Goal: Obtain resource: Download file/media

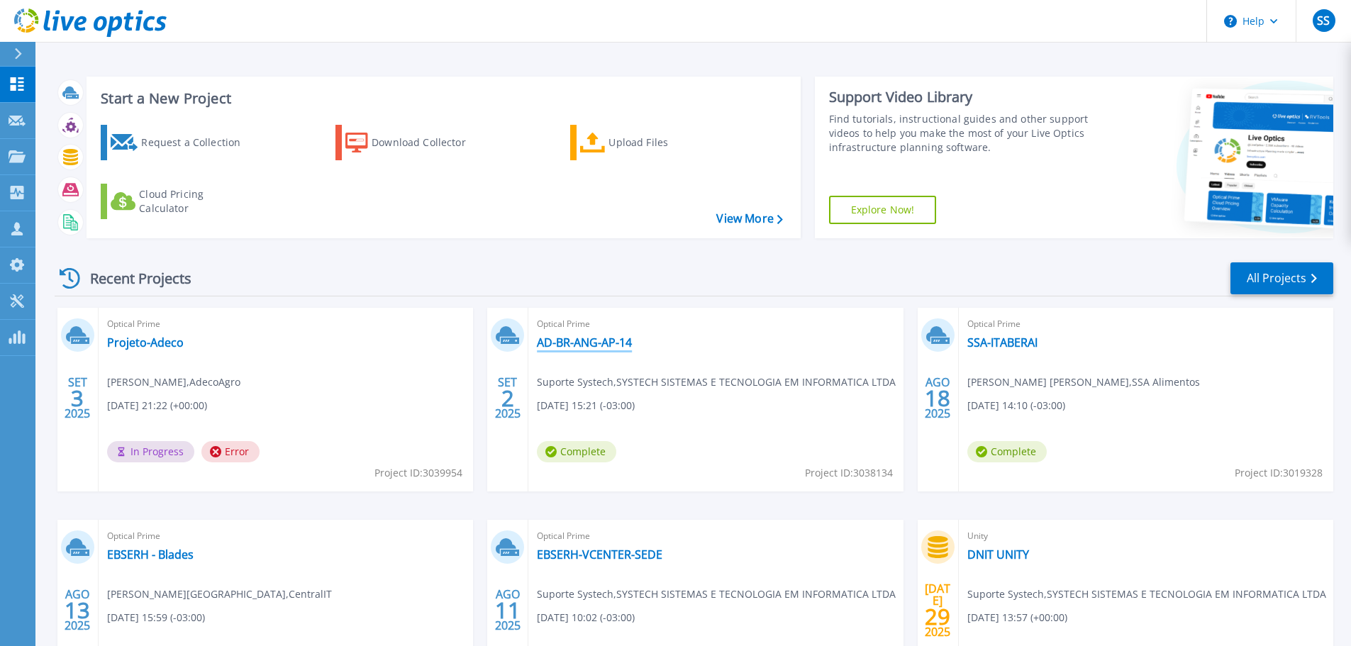
click at [581, 350] on link "AD-BR-ANG-AP-14" at bounding box center [584, 343] width 95 height 14
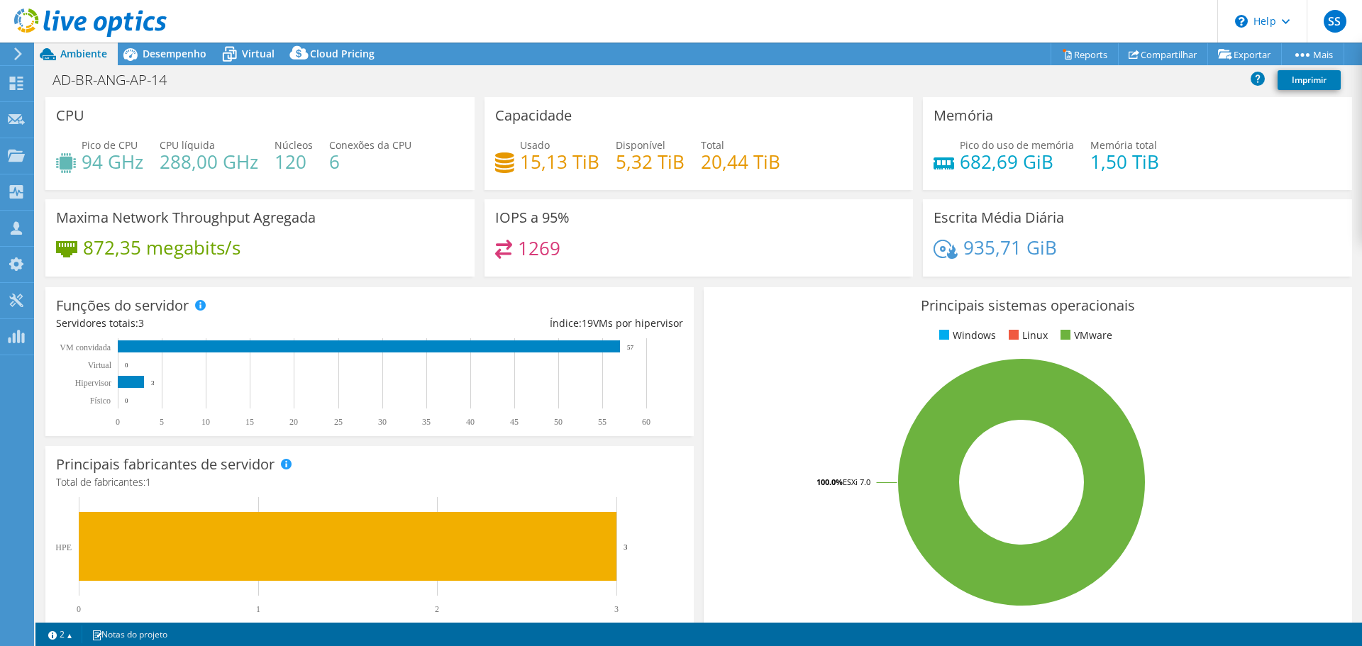
select select "USD"
click at [178, 49] on span "Desempenho" at bounding box center [175, 53] width 64 height 13
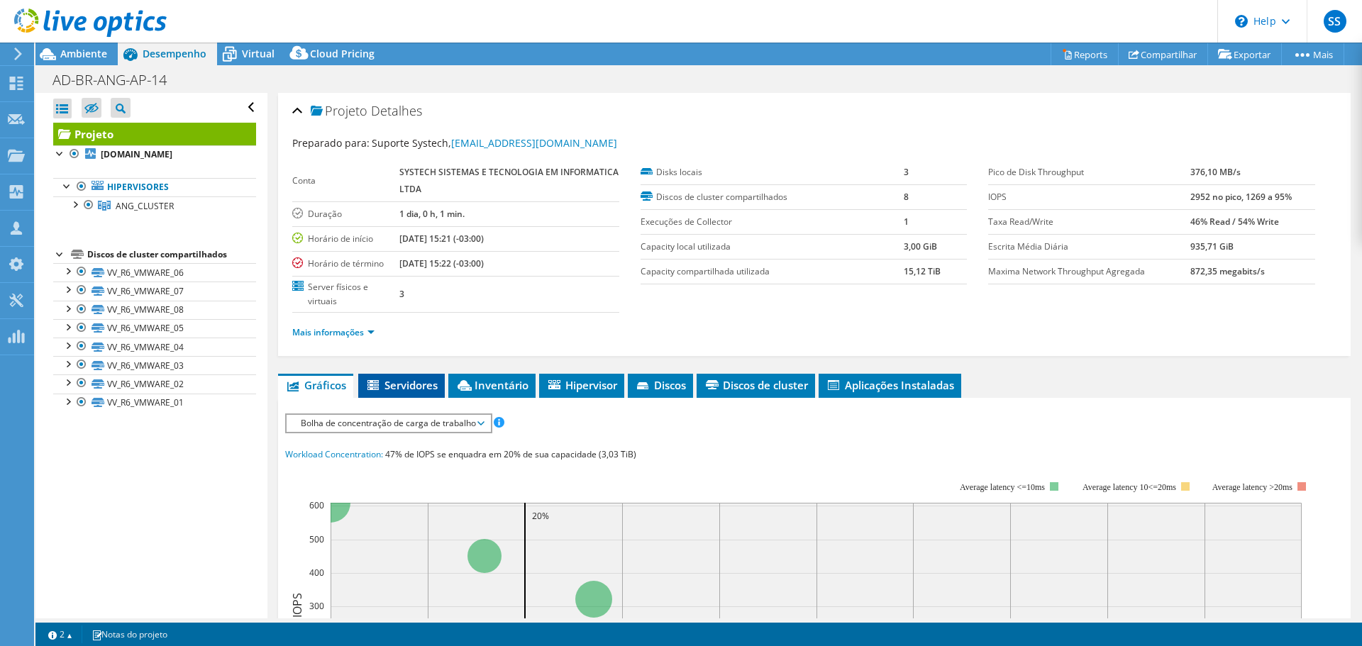
click at [406, 376] on li "Servidores" at bounding box center [401, 386] width 87 height 24
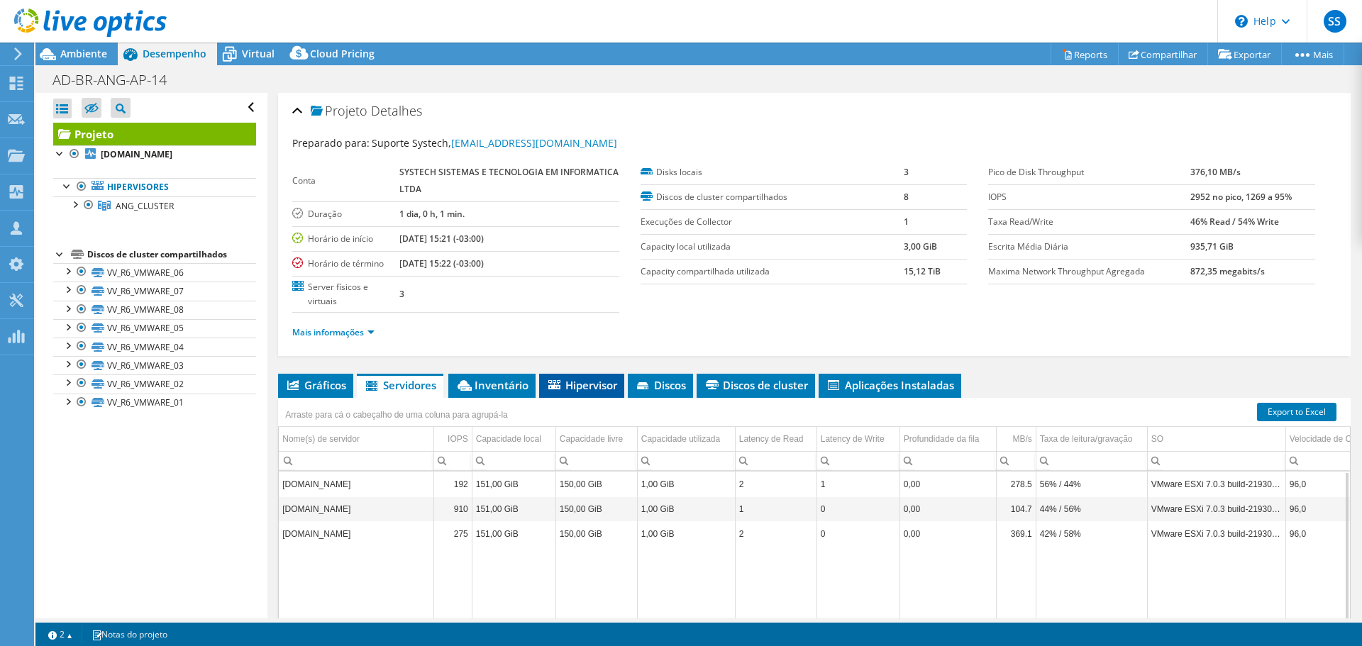
click at [569, 384] on span "Hipervisor" at bounding box center [581, 385] width 71 height 14
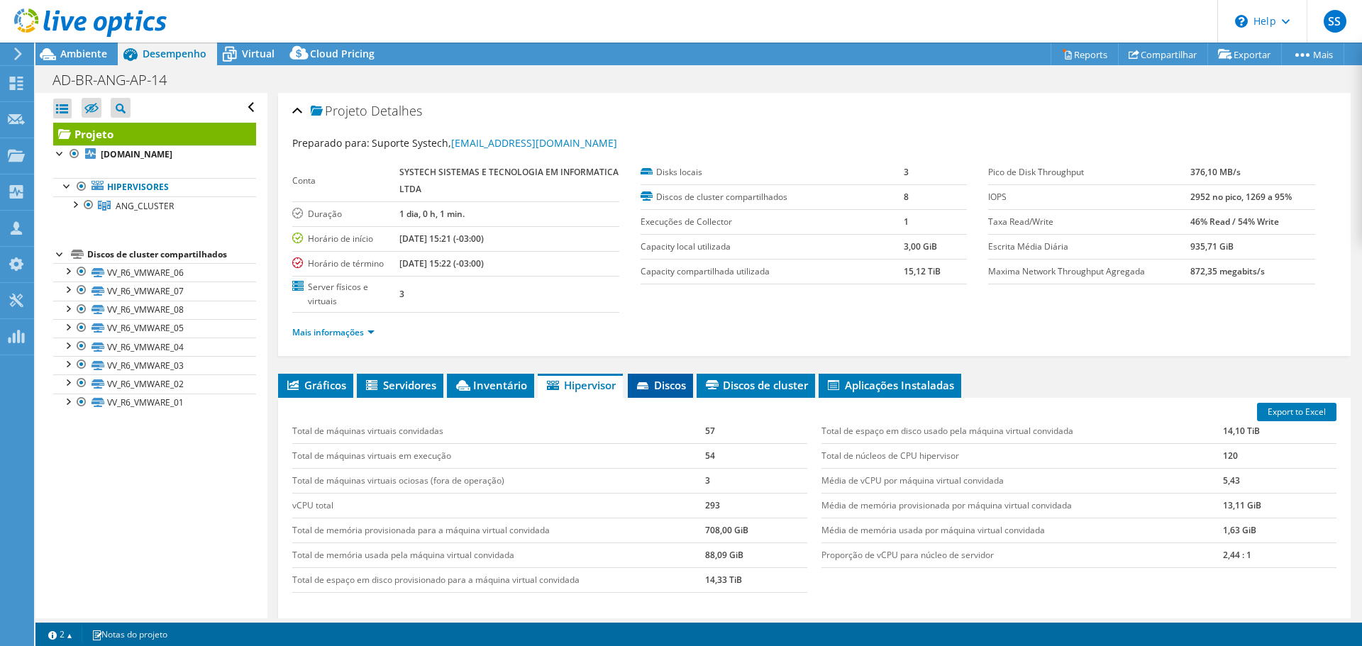
click at [648, 385] on icon at bounding box center [642, 385] width 11 height 7
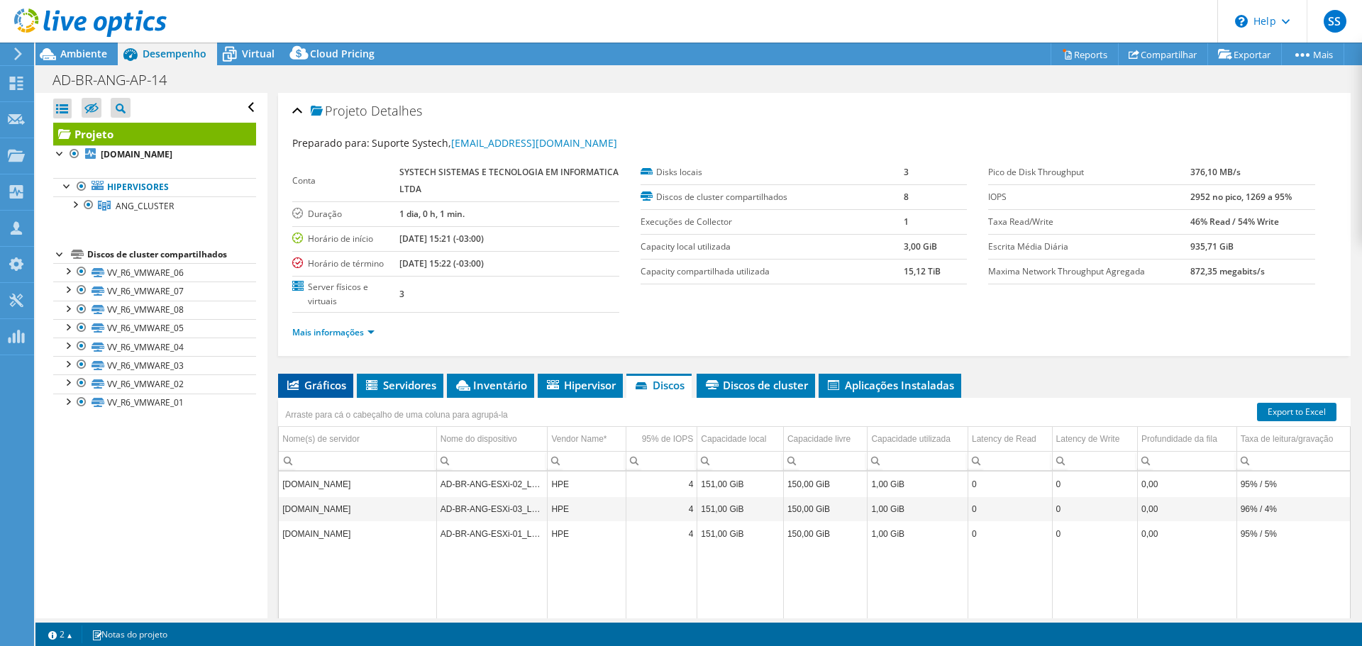
click at [314, 382] on span "Gráficos" at bounding box center [315, 385] width 61 height 14
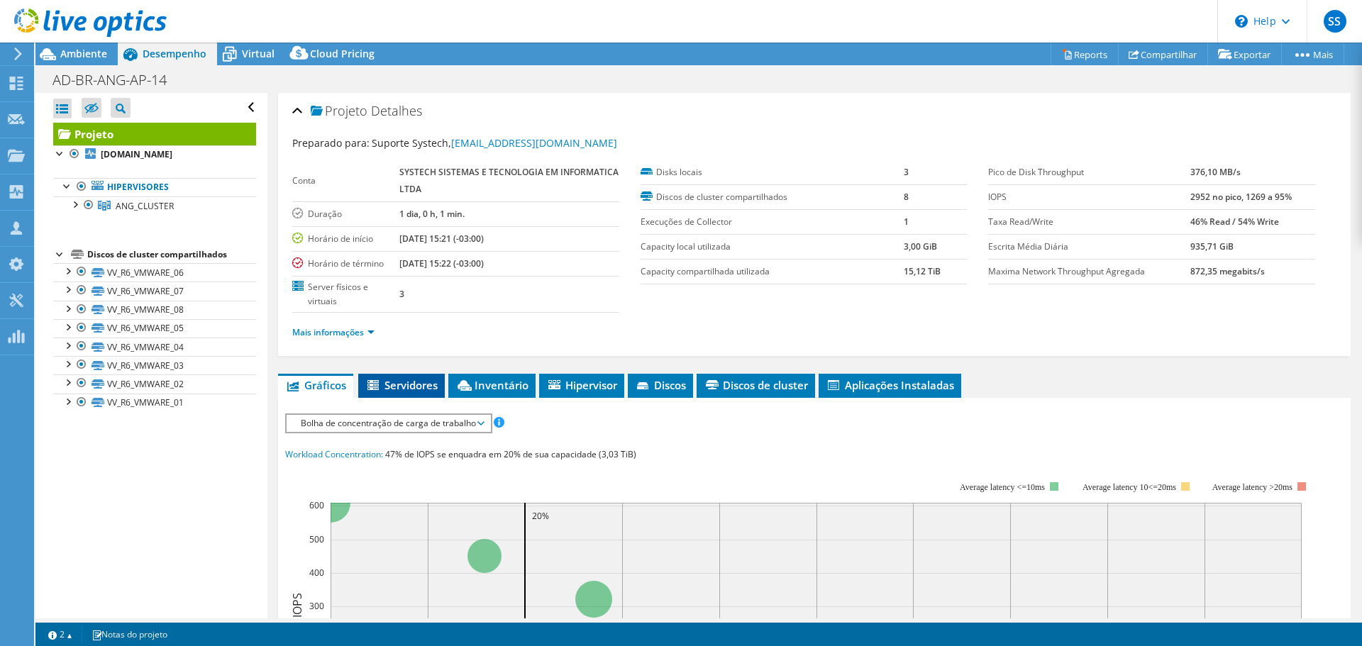
click at [385, 384] on span "Servidores" at bounding box center [401, 385] width 72 height 14
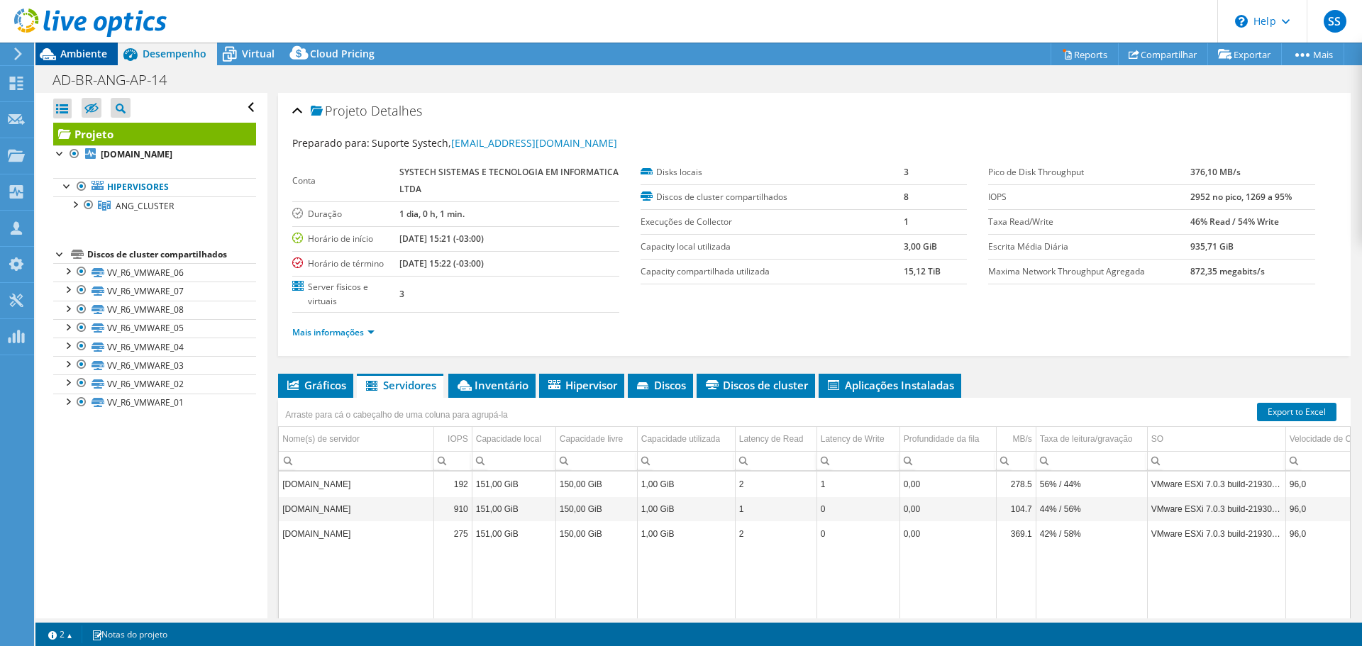
click at [92, 54] on span "Ambiente" at bounding box center [83, 53] width 47 height 13
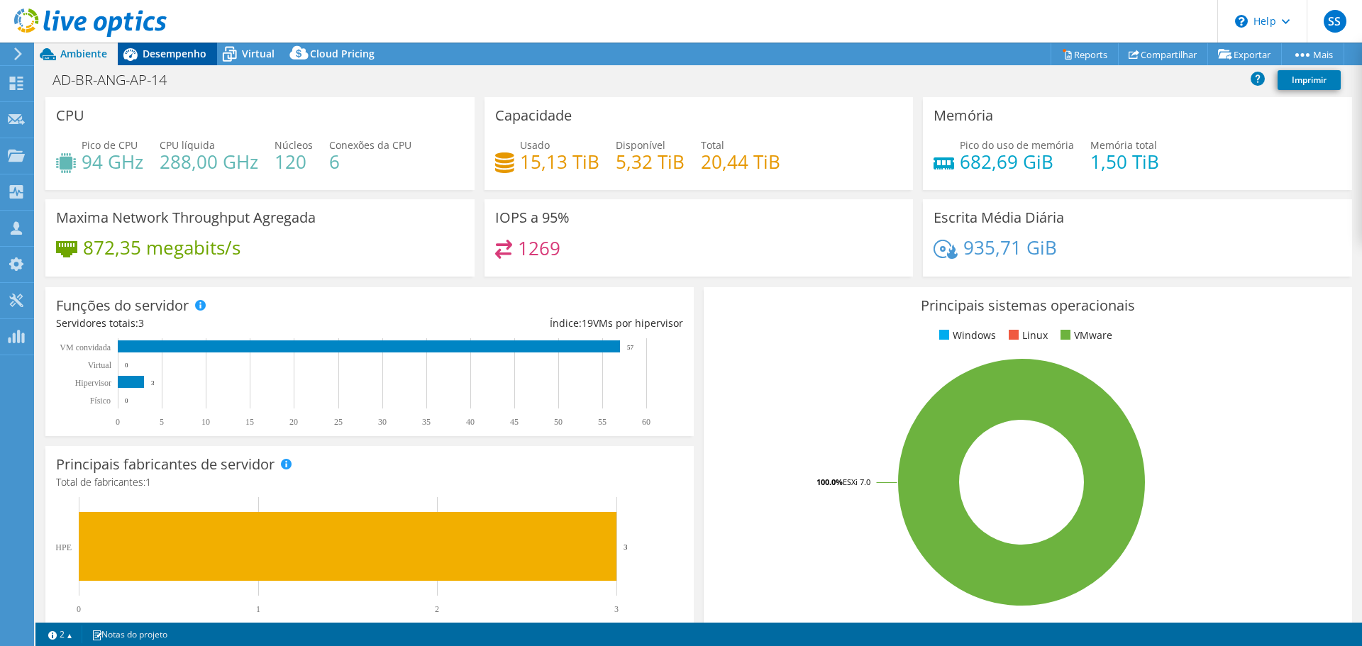
click at [198, 52] on span "Desempenho" at bounding box center [175, 53] width 64 height 13
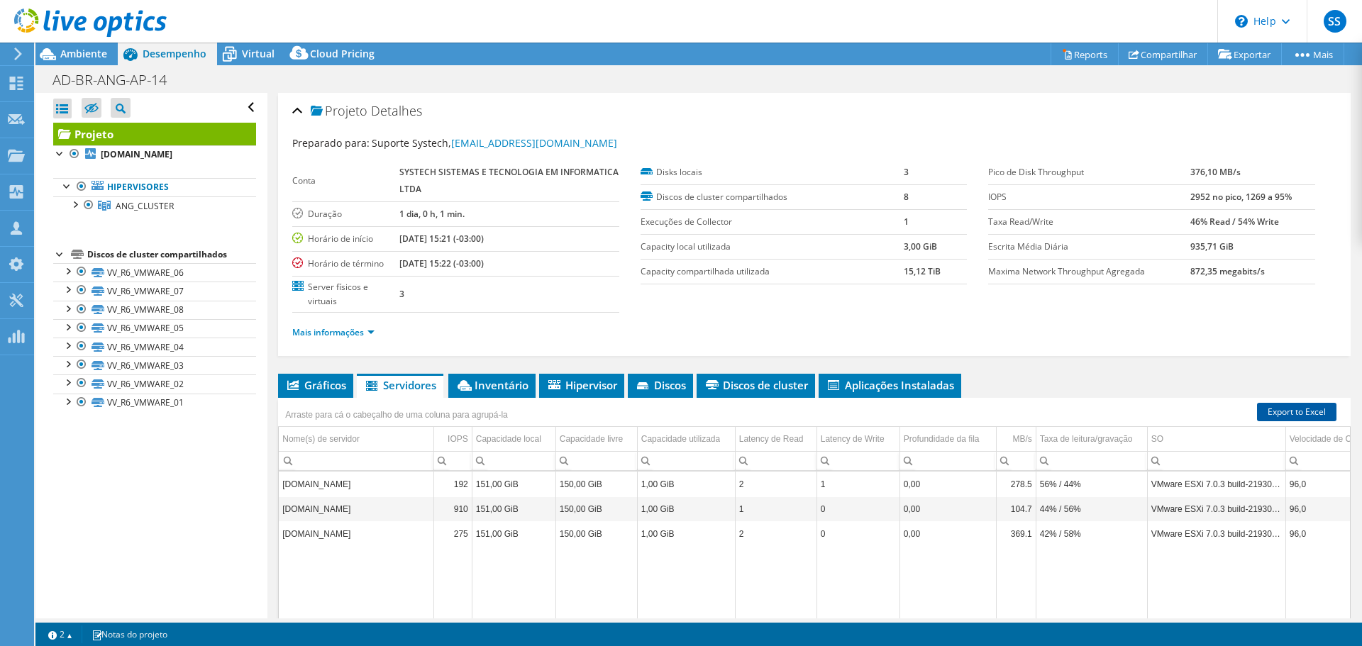
click at [1292, 411] on link "Export to Excel" at bounding box center [1296, 412] width 79 height 18
click at [1239, 52] on link "Exportar" at bounding box center [1244, 54] width 74 height 22
click at [1233, 52] on link "Exportar" at bounding box center [1244, 54] width 74 height 22
click at [1065, 53] on icon at bounding box center [1068, 55] width 6 height 9
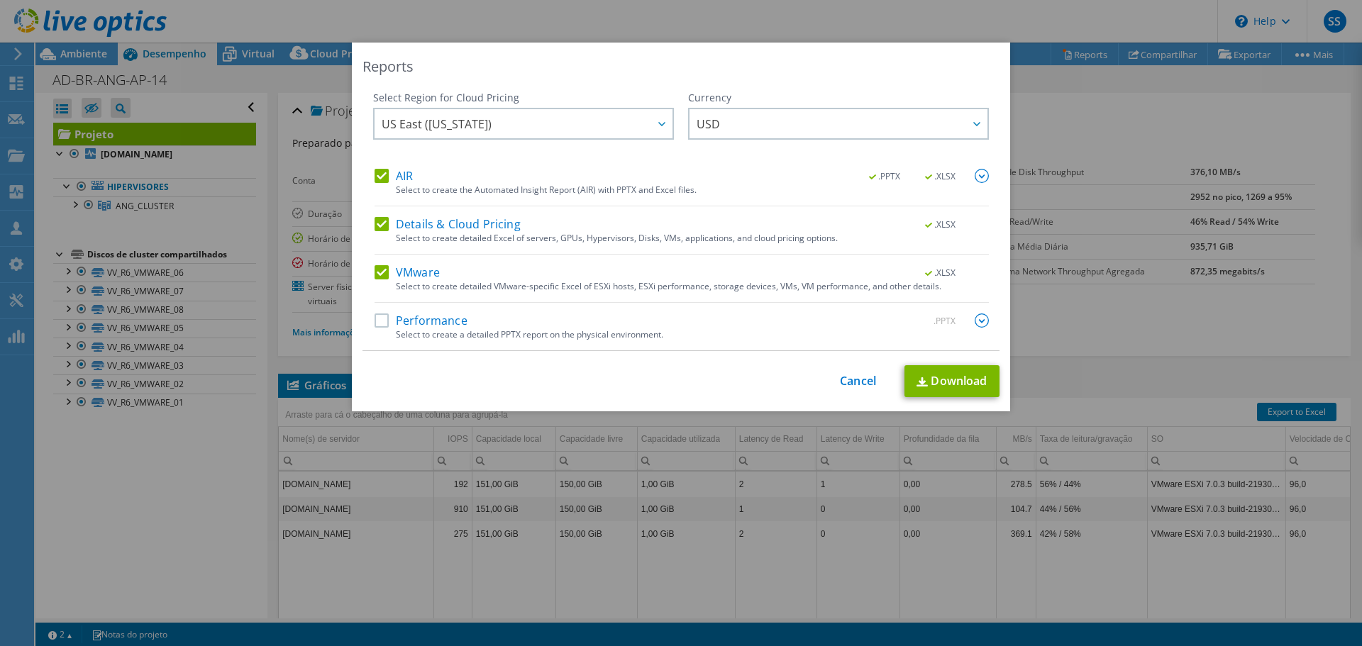
click at [375, 324] on label "Performance" at bounding box center [421, 321] width 93 height 14
click at [0, 0] on input "Performance" at bounding box center [0, 0] width 0 height 0
click at [938, 374] on link "Download" at bounding box center [951, 381] width 95 height 32
click at [858, 379] on link "Cancel" at bounding box center [858, 381] width 36 height 13
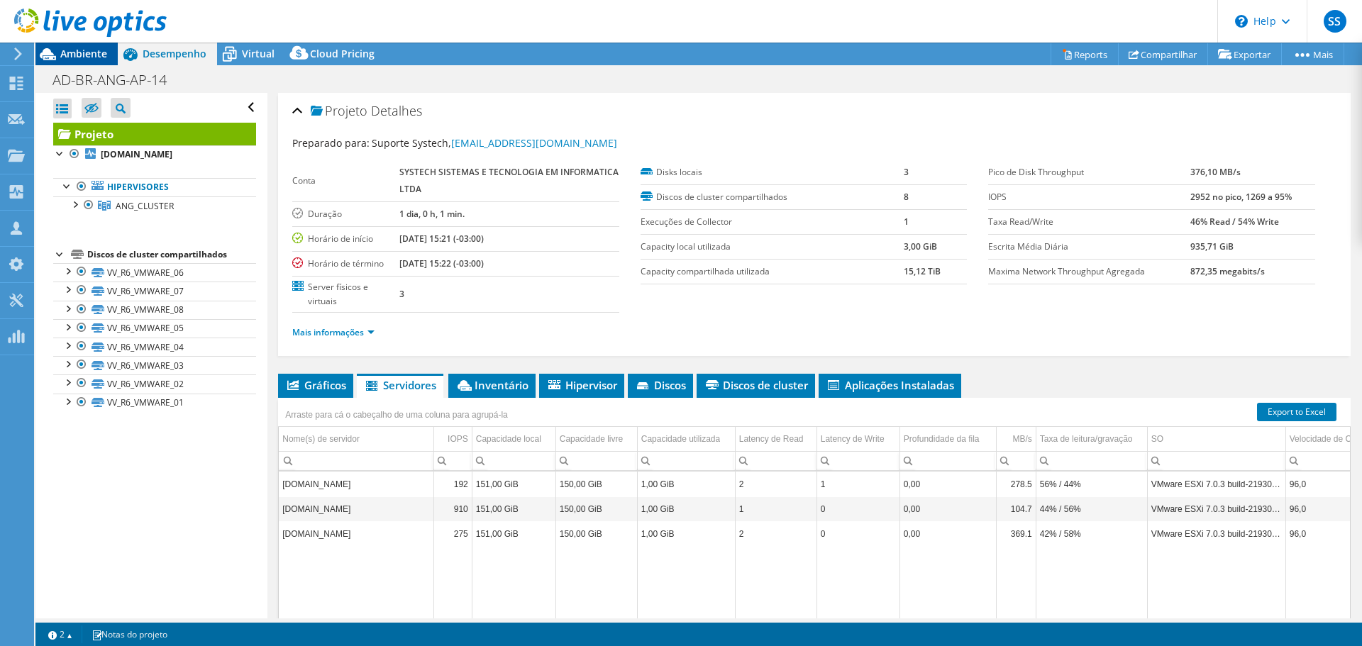
click at [67, 54] on span "Ambiente" at bounding box center [83, 53] width 47 height 13
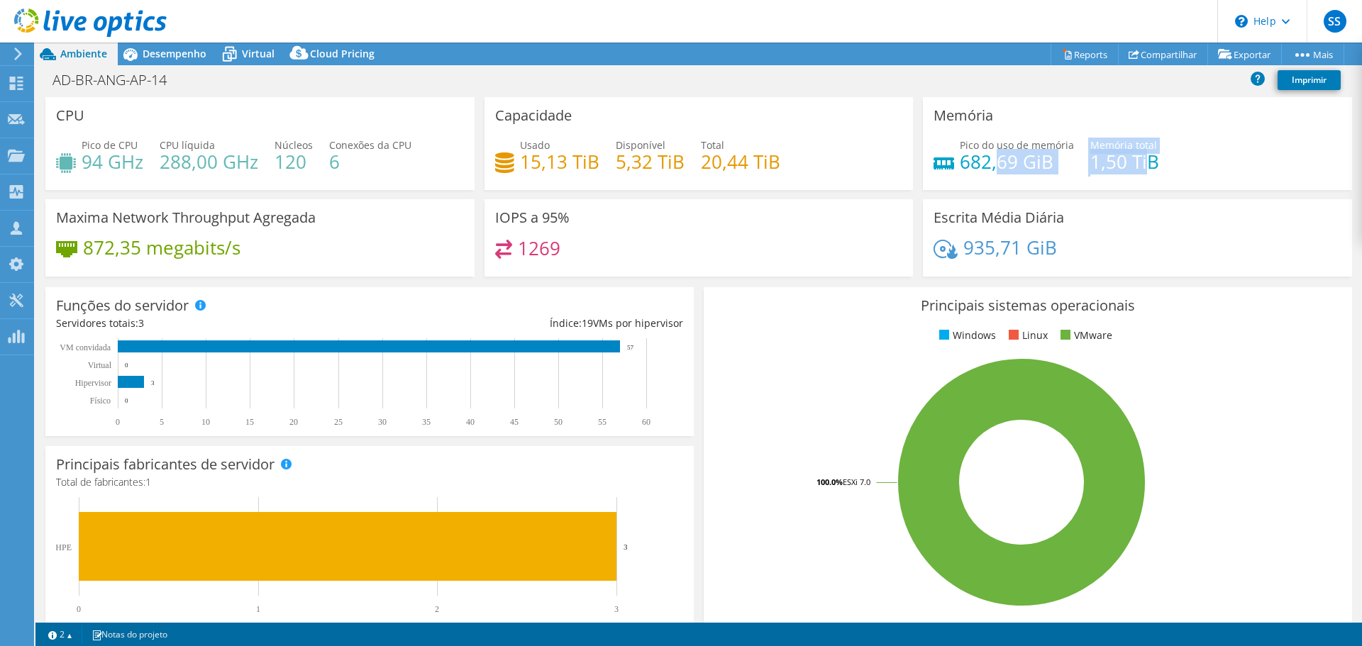
drag, startPoint x: 993, startPoint y: 157, endPoint x: 1141, endPoint y: 159, distance: 148.3
click at [1141, 159] on div "Pico do uso de memória 682,69 GiB Memória total 1,50 TiB" at bounding box center [1137, 161] width 408 height 46
click at [1161, 172] on div "Pico do uso de memória 682,69 GiB Memória total 1,50 TiB" at bounding box center [1137, 161] width 408 height 46
drag, startPoint x: 1149, startPoint y: 160, endPoint x: 1079, endPoint y: 159, distance: 70.2
click at [1079, 159] on div "Pico do uso de memória 682,69 GiB Memória total 1,50 TiB" at bounding box center [1137, 161] width 408 height 46
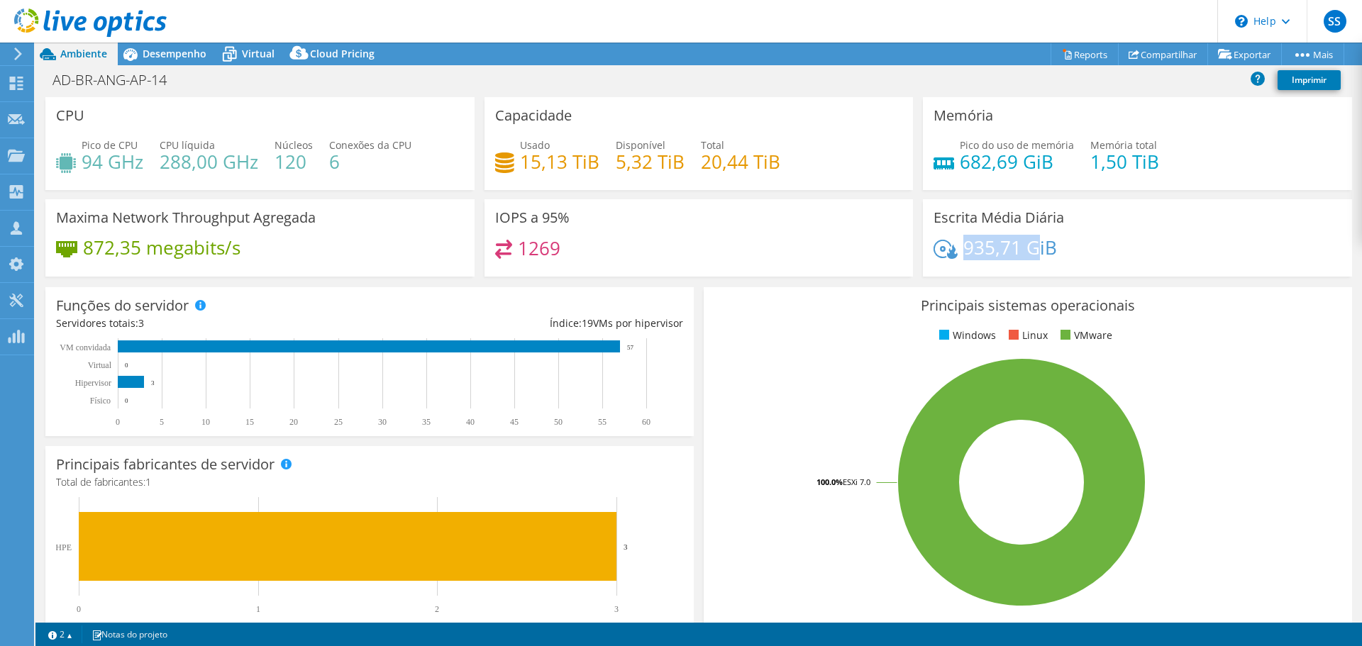
drag, startPoint x: 960, startPoint y: 248, endPoint x: 1034, endPoint y: 250, distance: 73.8
click at [1034, 250] on h4 "935,71 GiB" at bounding box center [1010, 248] width 94 height 16
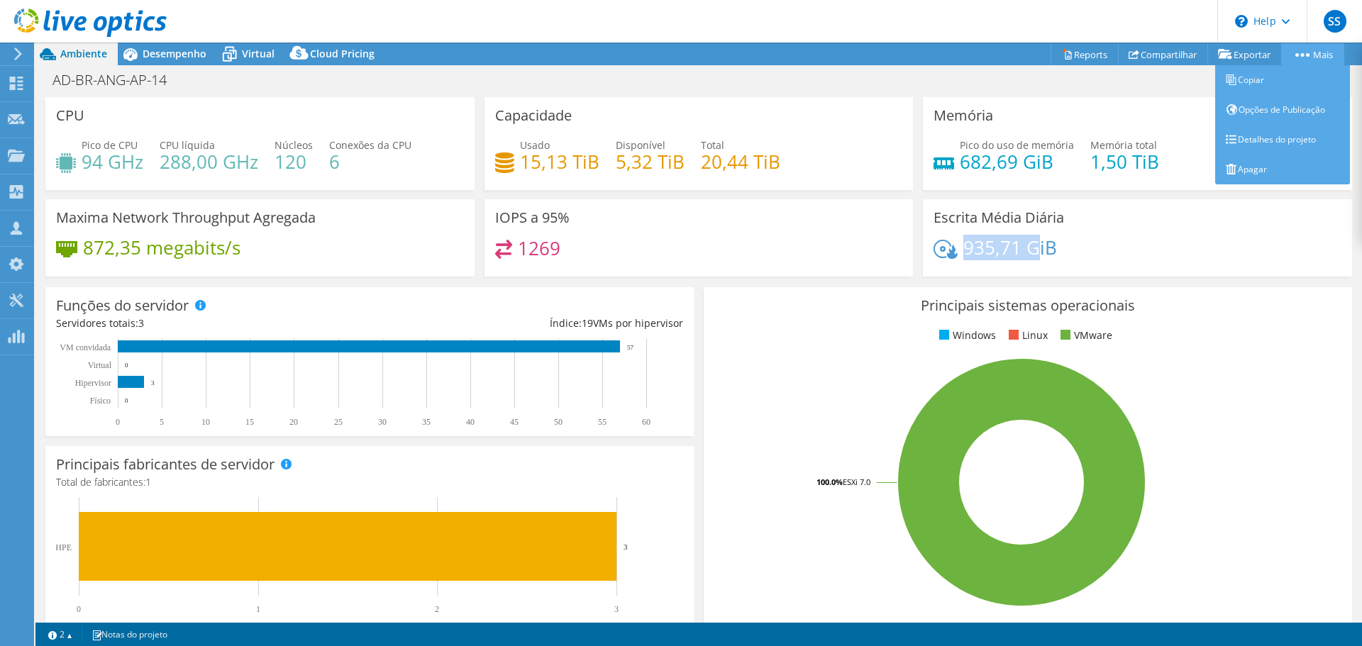
click at [1315, 50] on link "Mais" at bounding box center [1312, 54] width 63 height 22
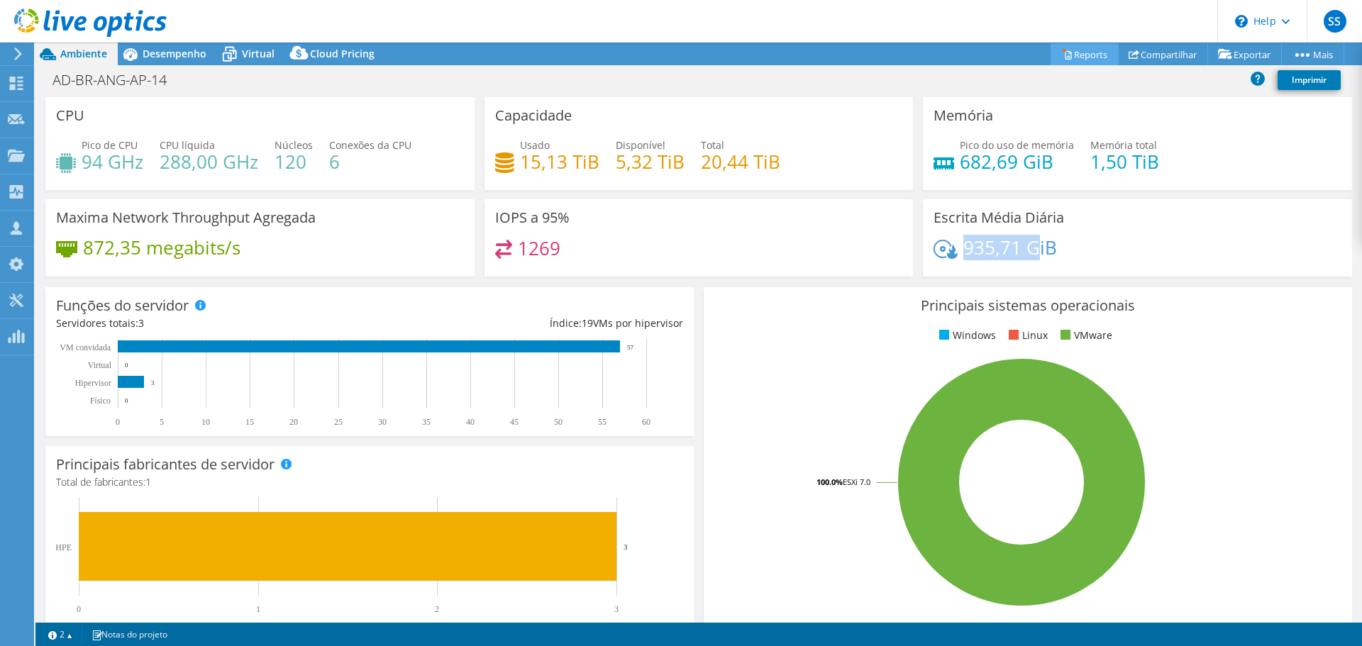
click at [1066, 50] on link "Reports" at bounding box center [1085, 54] width 68 height 22
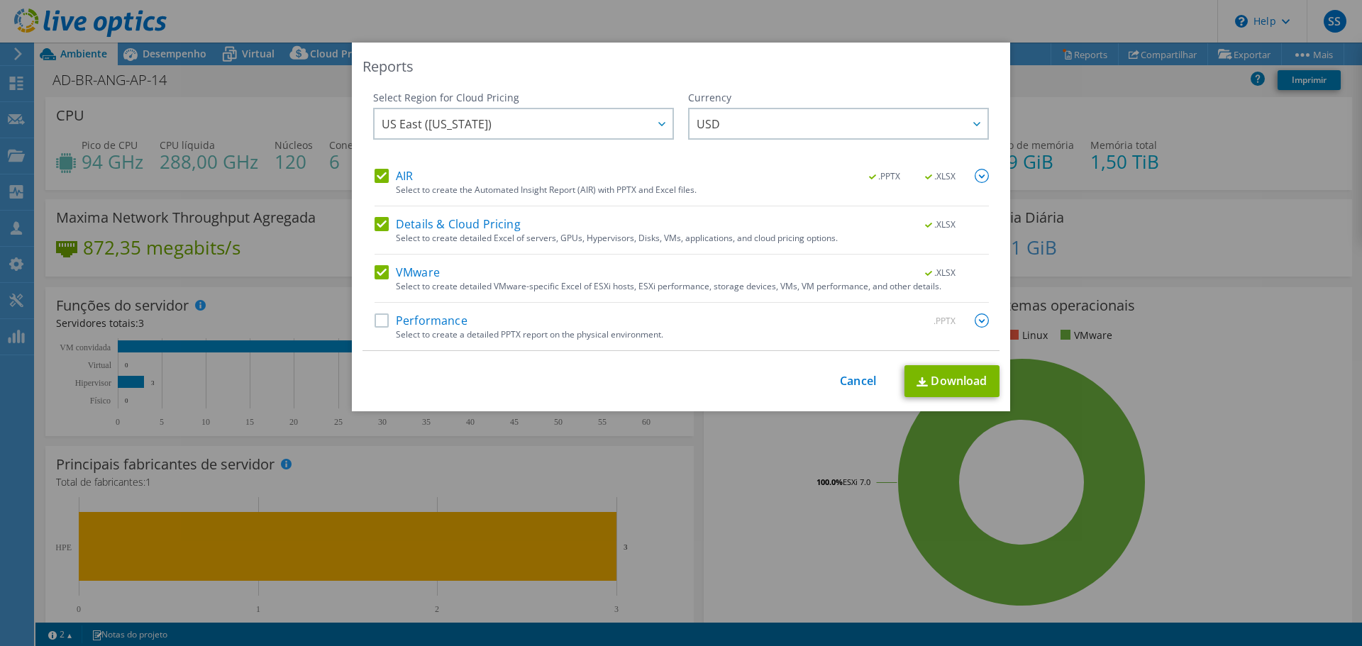
click at [377, 321] on label "Performance" at bounding box center [421, 321] width 93 height 14
click at [0, 0] on input "Performance" at bounding box center [0, 0] width 0 height 0
click at [960, 374] on link "Download" at bounding box center [951, 381] width 95 height 32
click at [850, 382] on link "Cancel" at bounding box center [858, 381] width 36 height 13
